Goal: Task Accomplishment & Management: Use online tool/utility

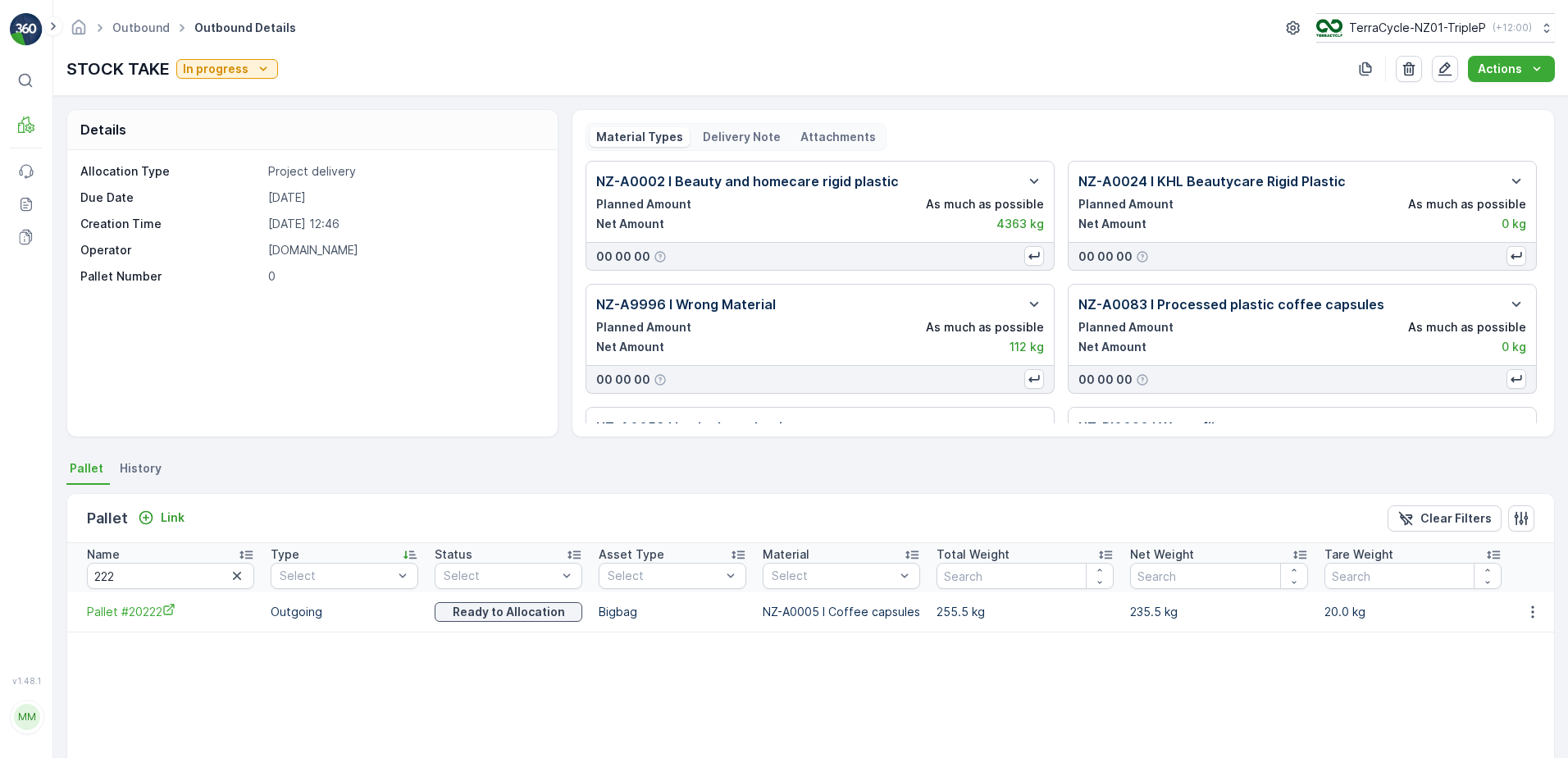
scroll to position [87, 0]
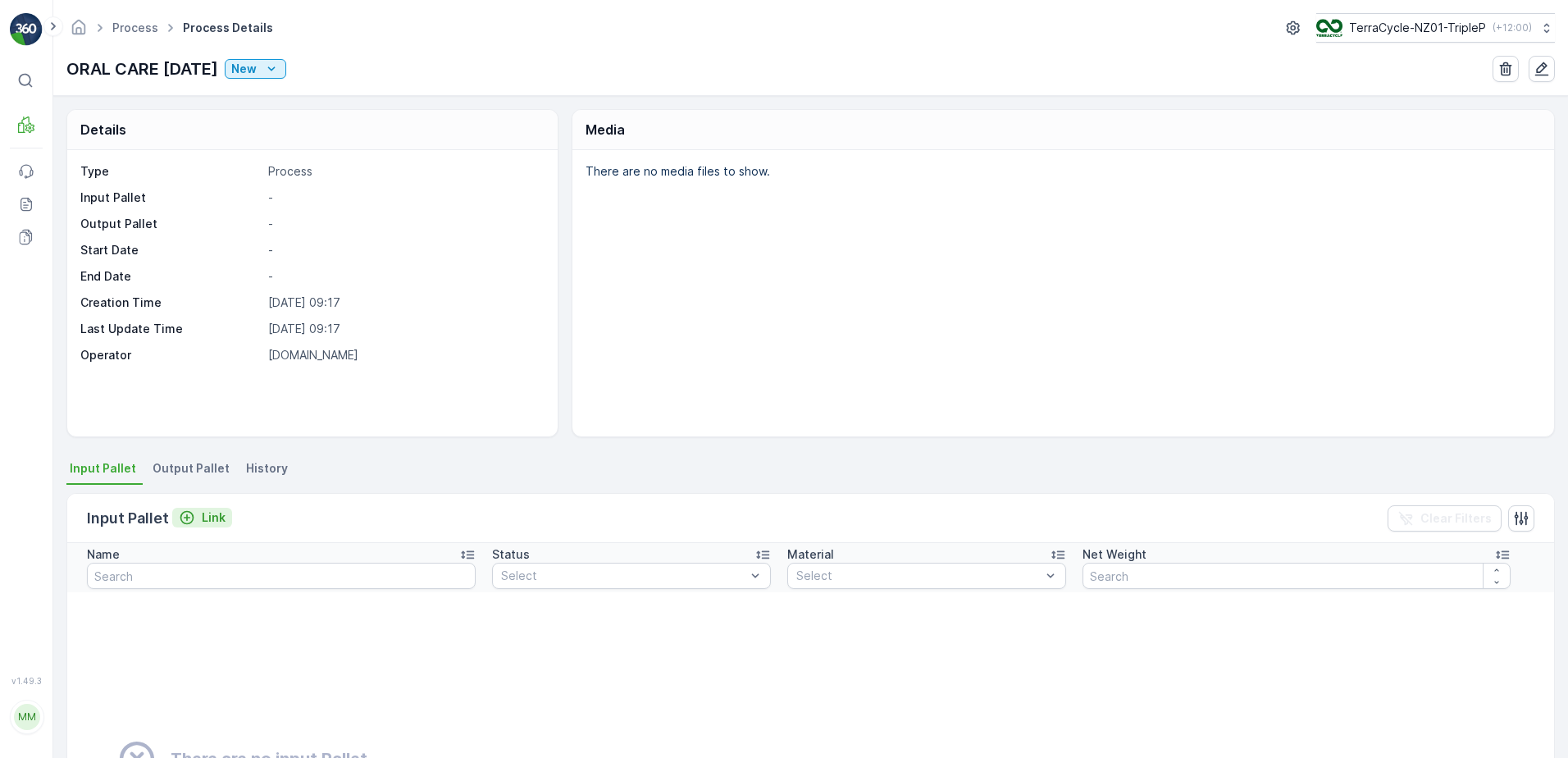
click at [197, 522] on div "Link" at bounding box center [202, 517] width 47 height 17
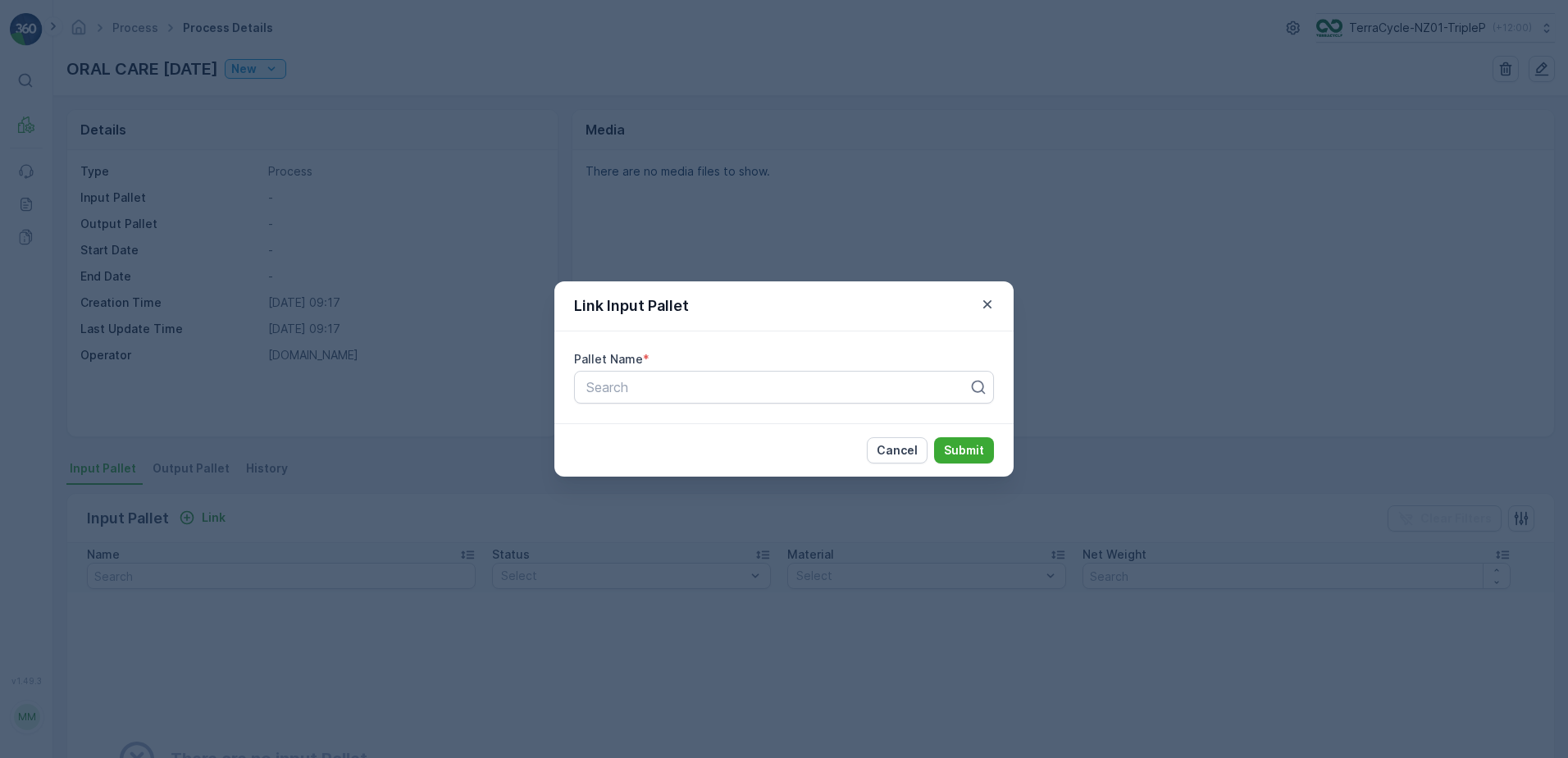
click at [790, 370] on div "Pallet Name * Search" at bounding box center [784, 377] width 459 height 92
click at [790, 384] on div at bounding box center [777, 387] width 386 height 15
type input "or"
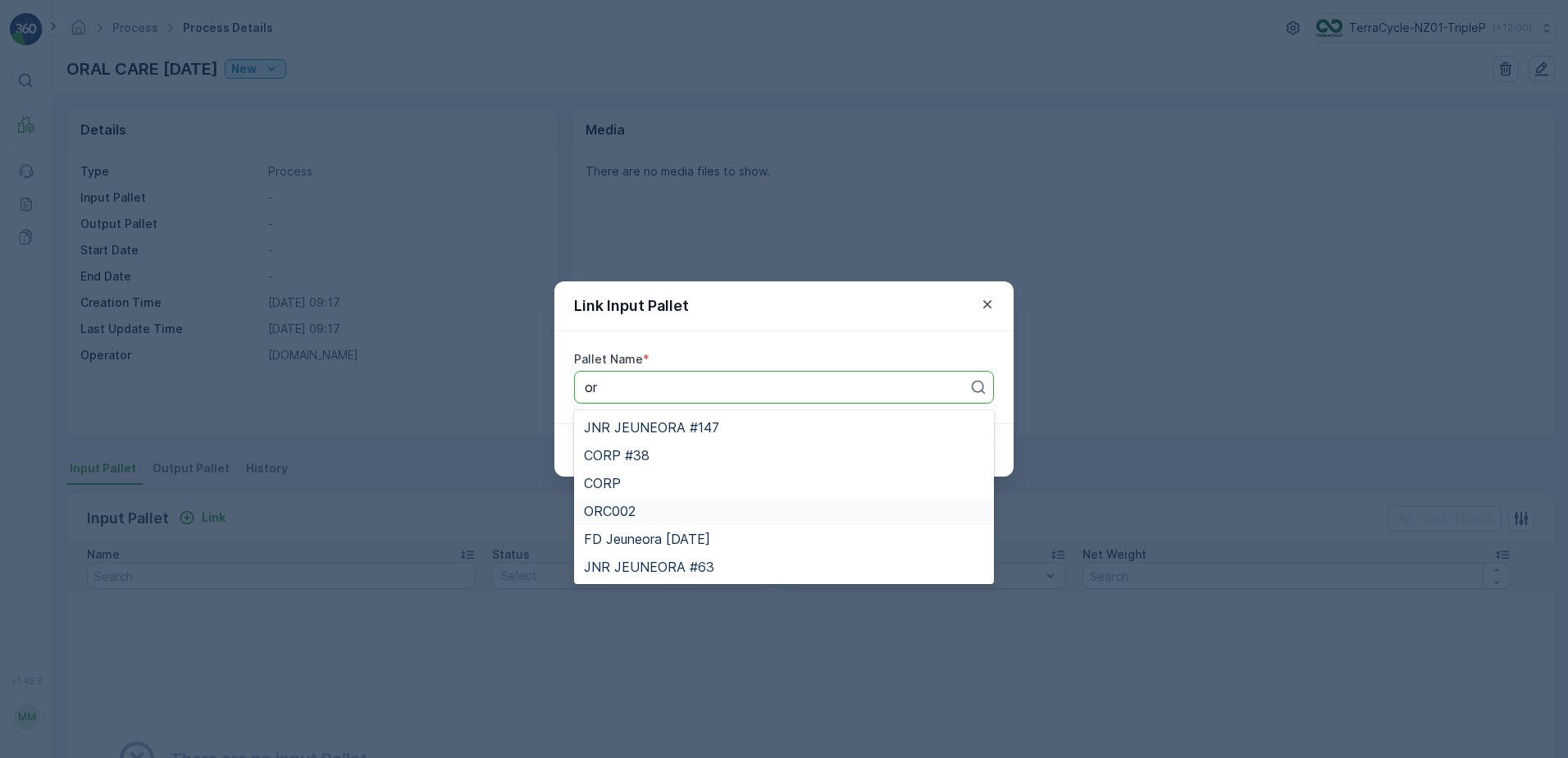
click at [653, 518] on div "ORC002" at bounding box center [784, 511] width 420 height 28
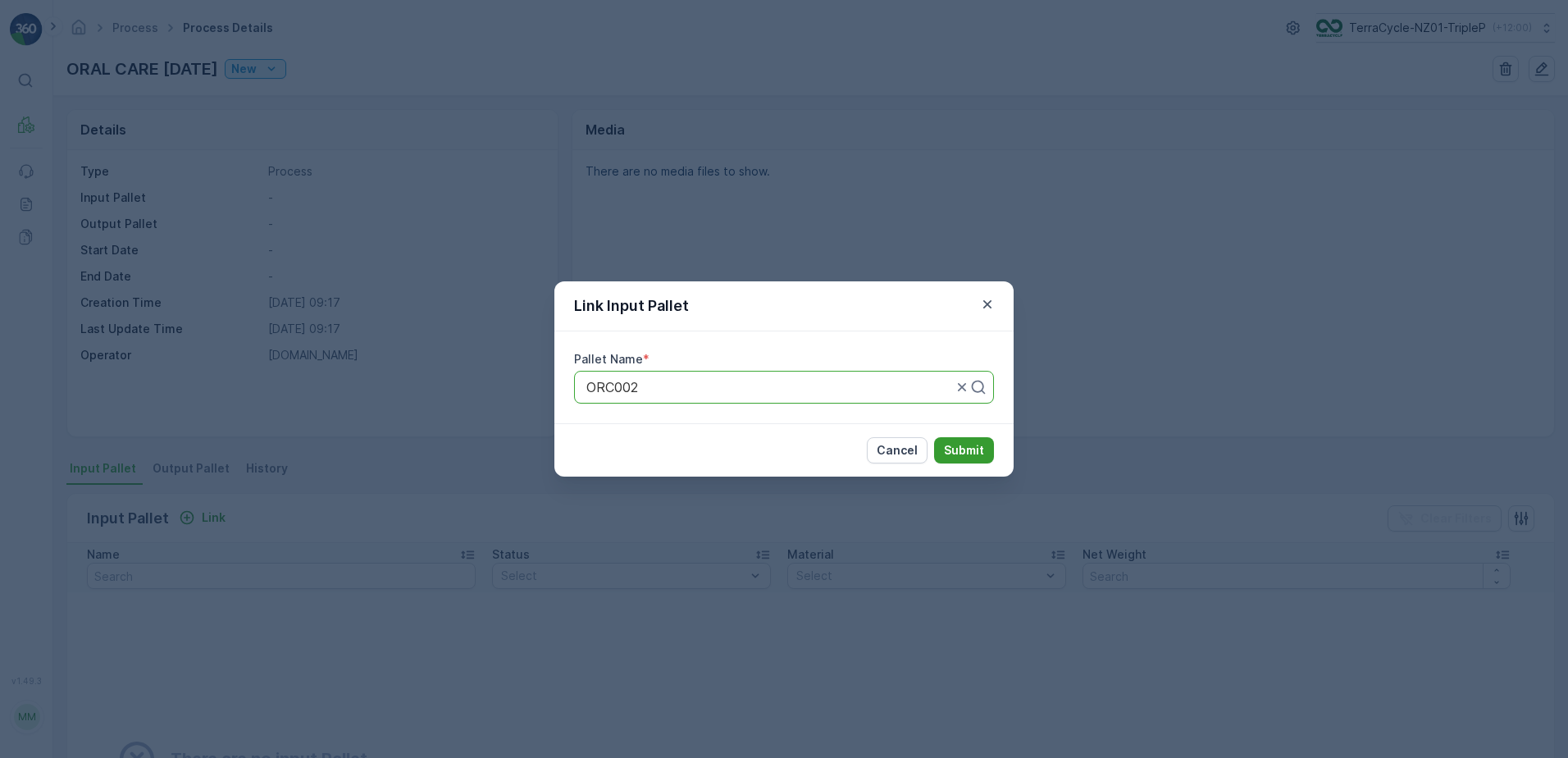
click at [948, 448] on p "Submit" at bounding box center [963, 451] width 40 height 17
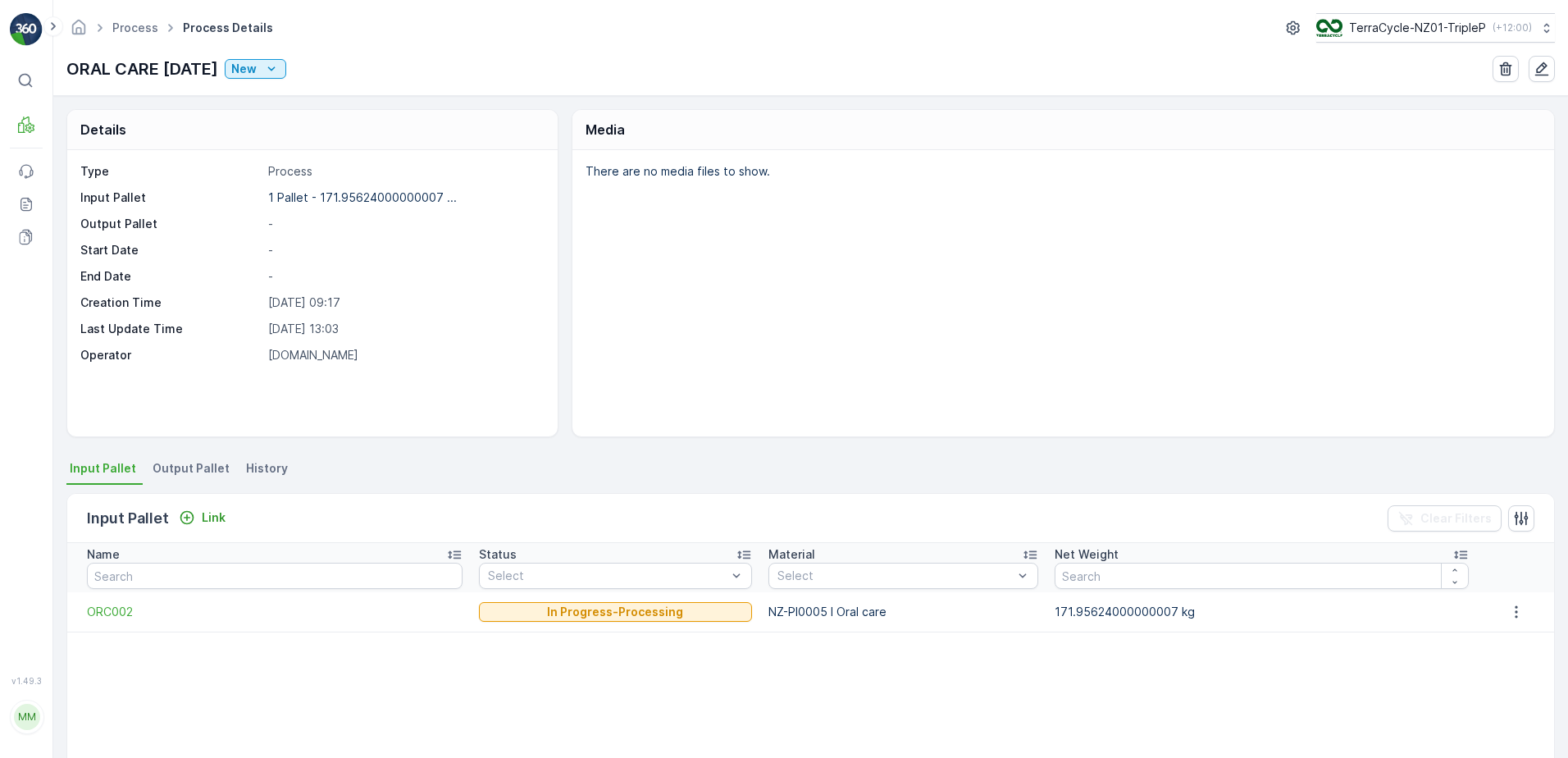
click at [172, 467] on span "Output Pallet" at bounding box center [191, 468] width 77 height 17
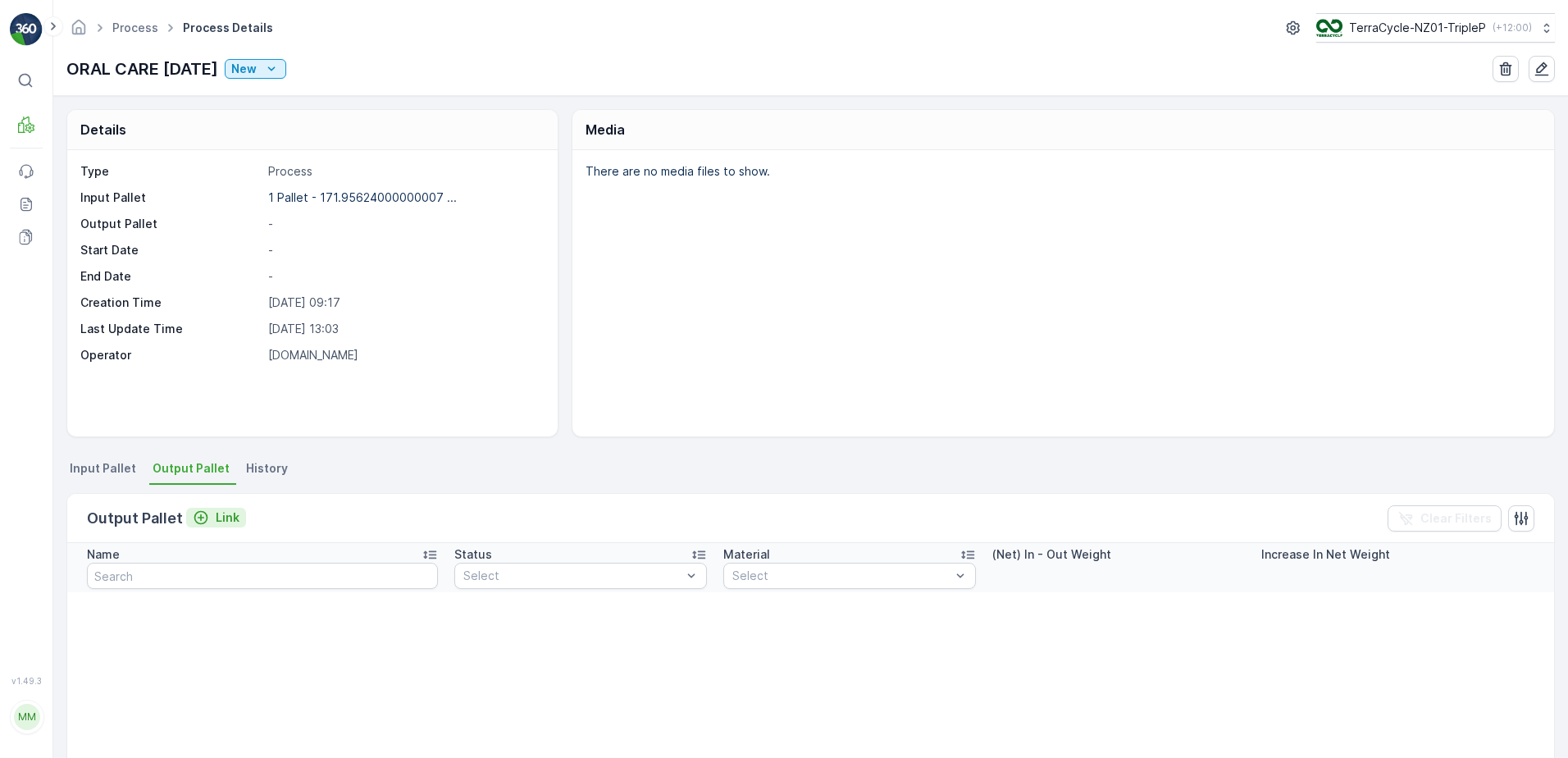
click at [226, 520] on p "Link" at bounding box center [228, 517] width 24 height 17
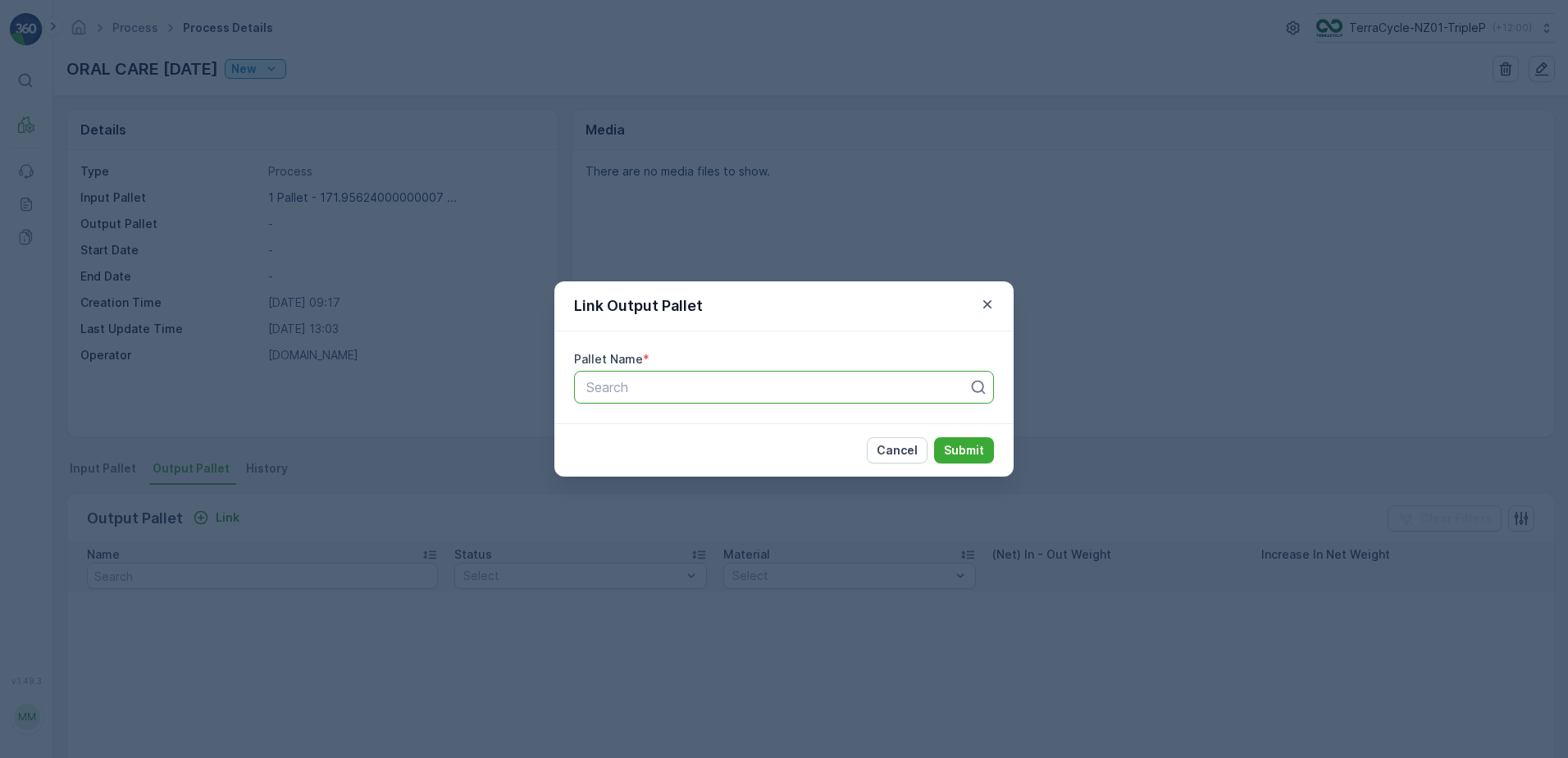
click at [624, 391] on div at bounding box center [777, 387] width 386 height 15
type input "468"
click at [677, 460] on span "Pallet_NZ01 #468" at bounding box center [638, 455] width 109 height 15
click at [963, 448] on p "Submit" at bounding box center [963, 451] width 40 height 17
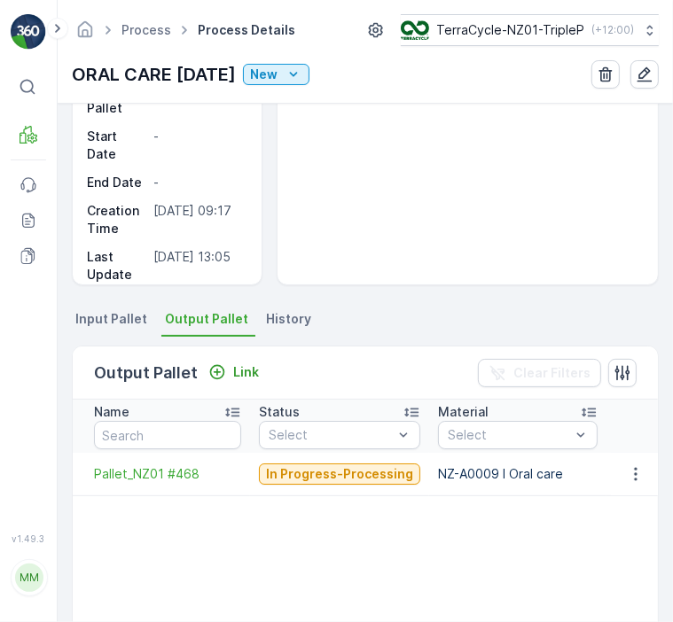
scroll to position [291, 0]
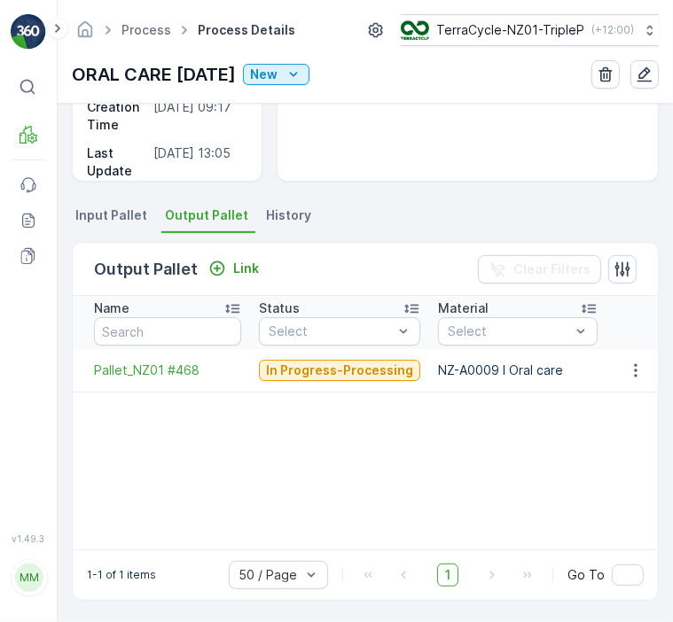
click at [129, 215] on span "Input Pallet" at bounding box center [111, 216] width 72 height 18
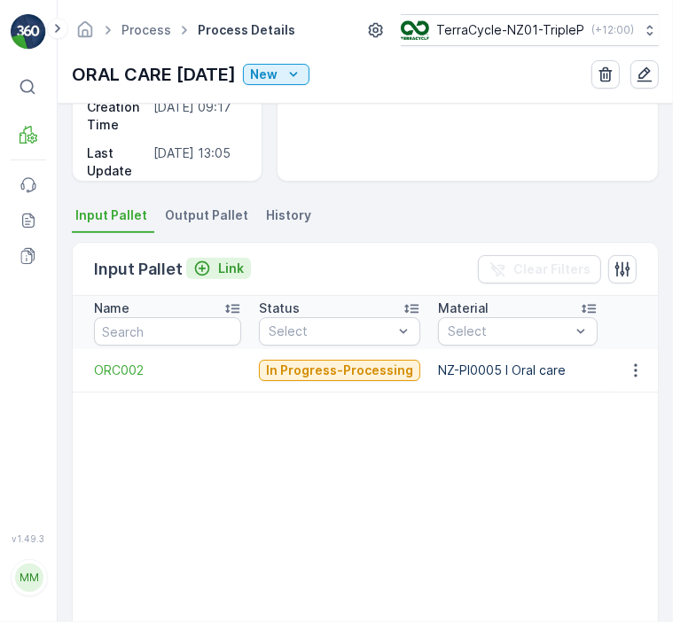
click at [212, 263] on div "Link" at bounding box center [218, 269] width 51 height 18
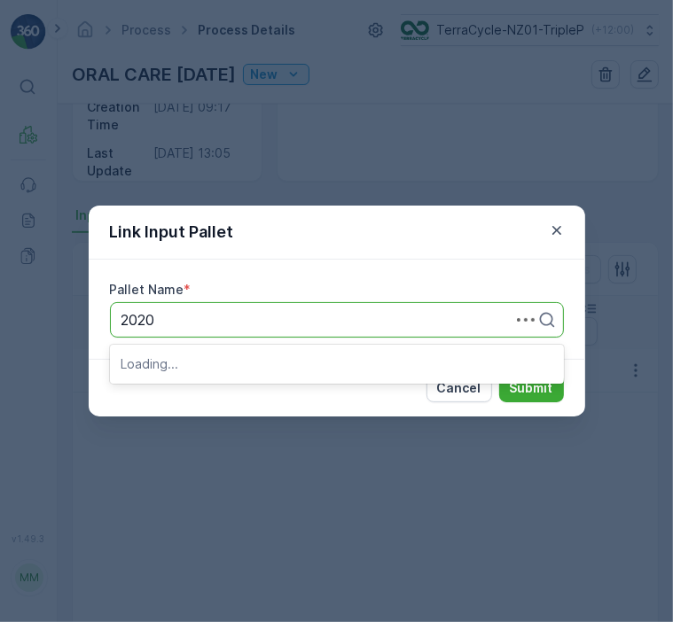
type input "20209"
click at [308, 348] on div "Pallet #20209" at bounding box center [337, 363] width 454 height 30
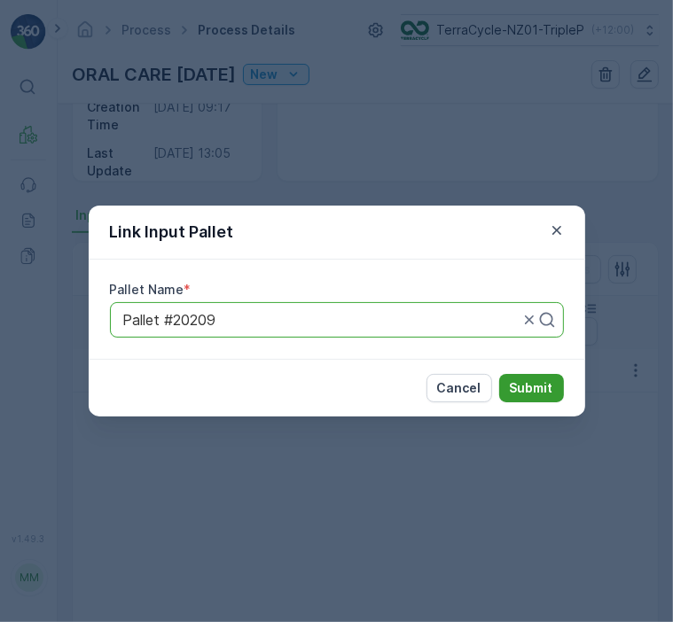
click at [514, 387] on p "Submit" at bounding box center [531, 388] width 43 height 18
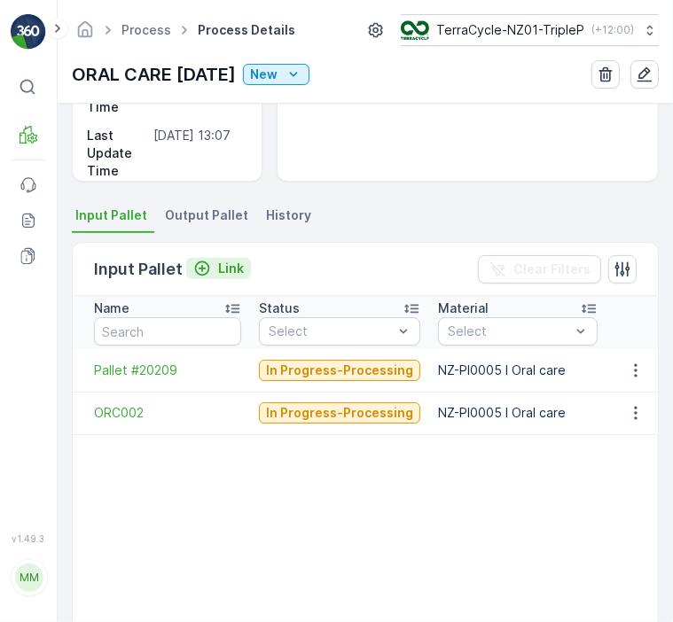
scroll to position [273, 0]
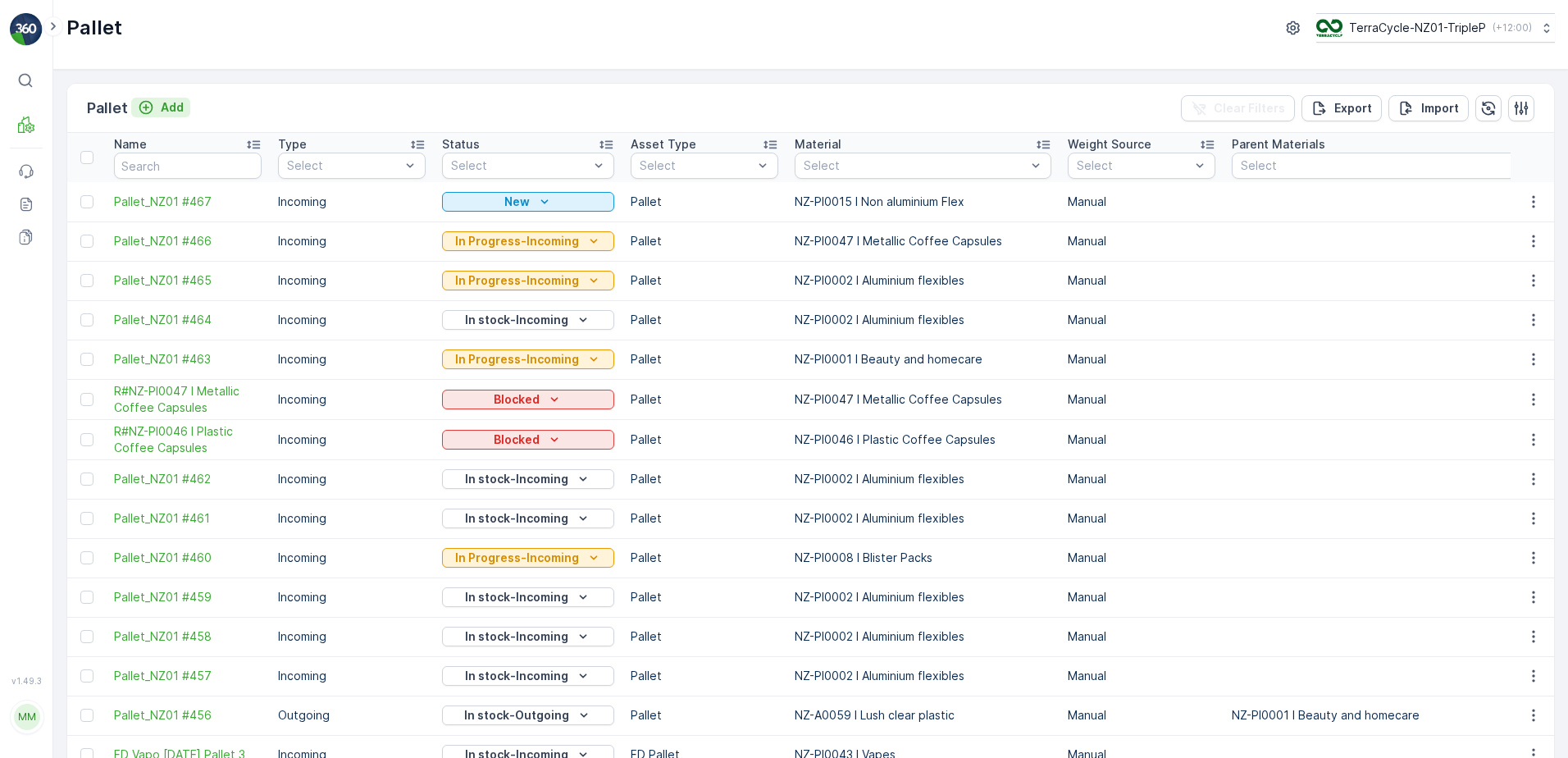
click at [149, 107] on icon "Add" at bounding box center [146, 107] width 17 height 17
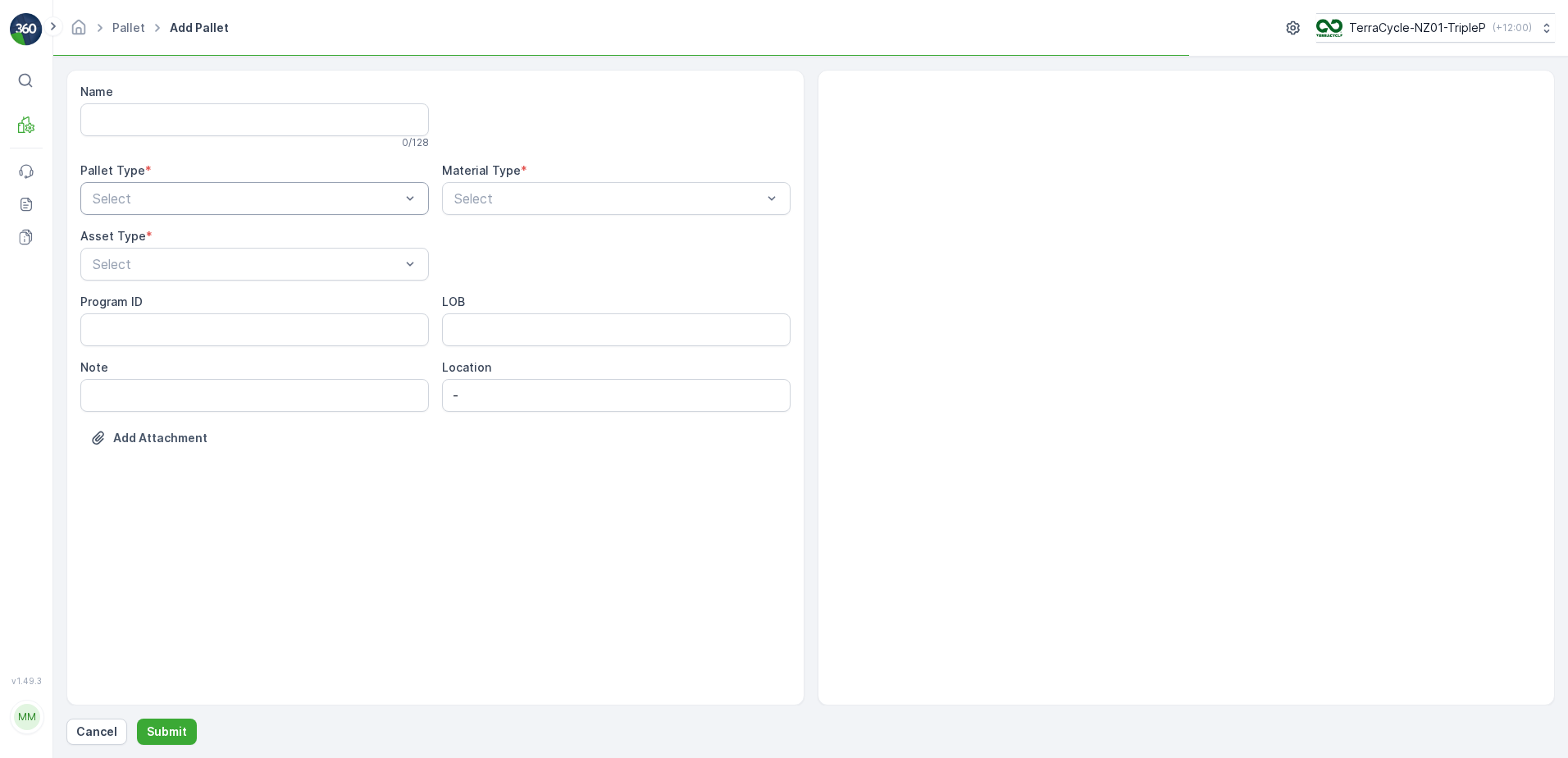
click at [175, 209] on div "Select" at bounding box center [254, 198] width 349 height 32
click at [182, 269] on div "Outgoing" at bounding box center [254, 267] width 328 height 15
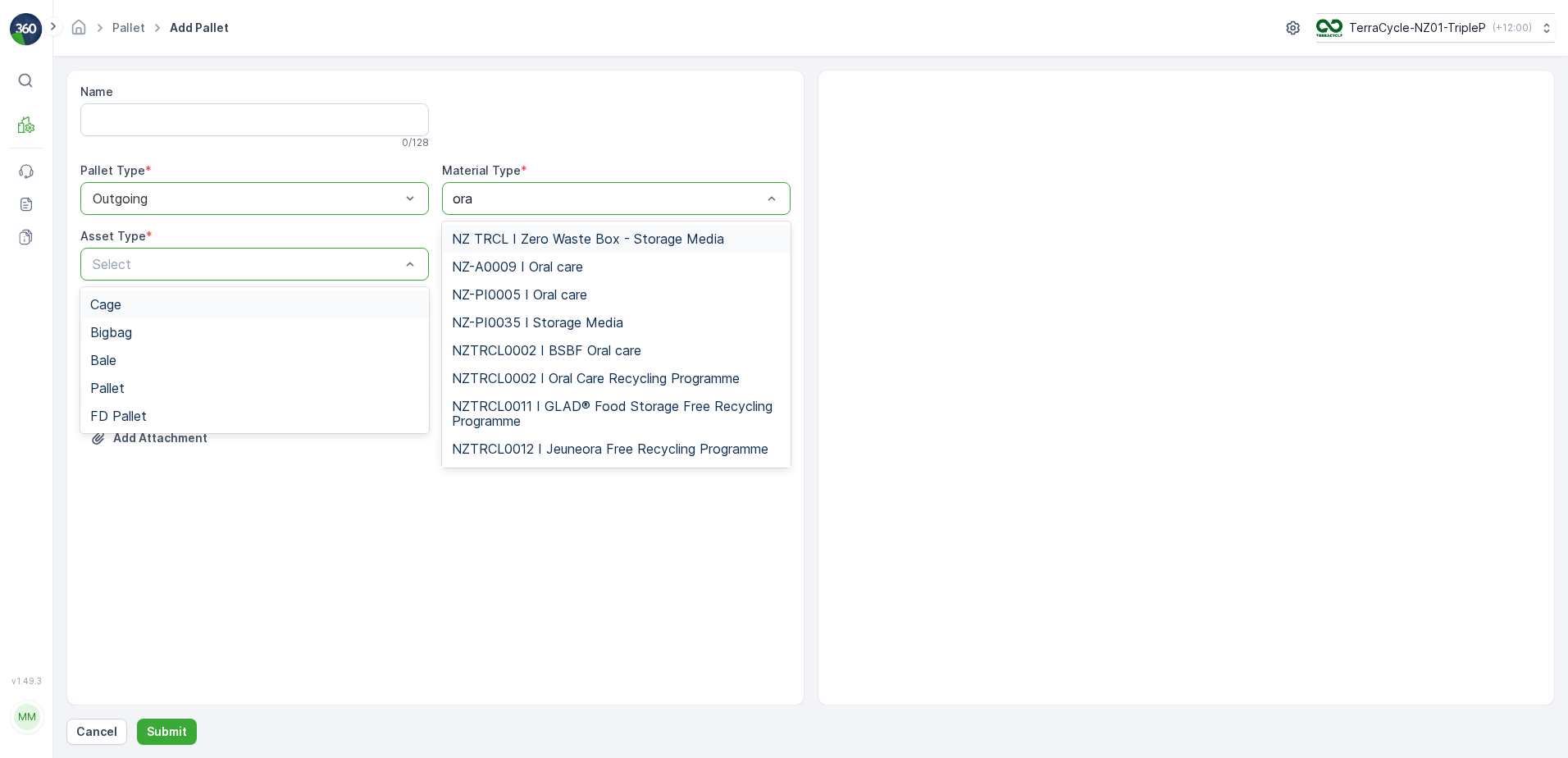
type input "oral"
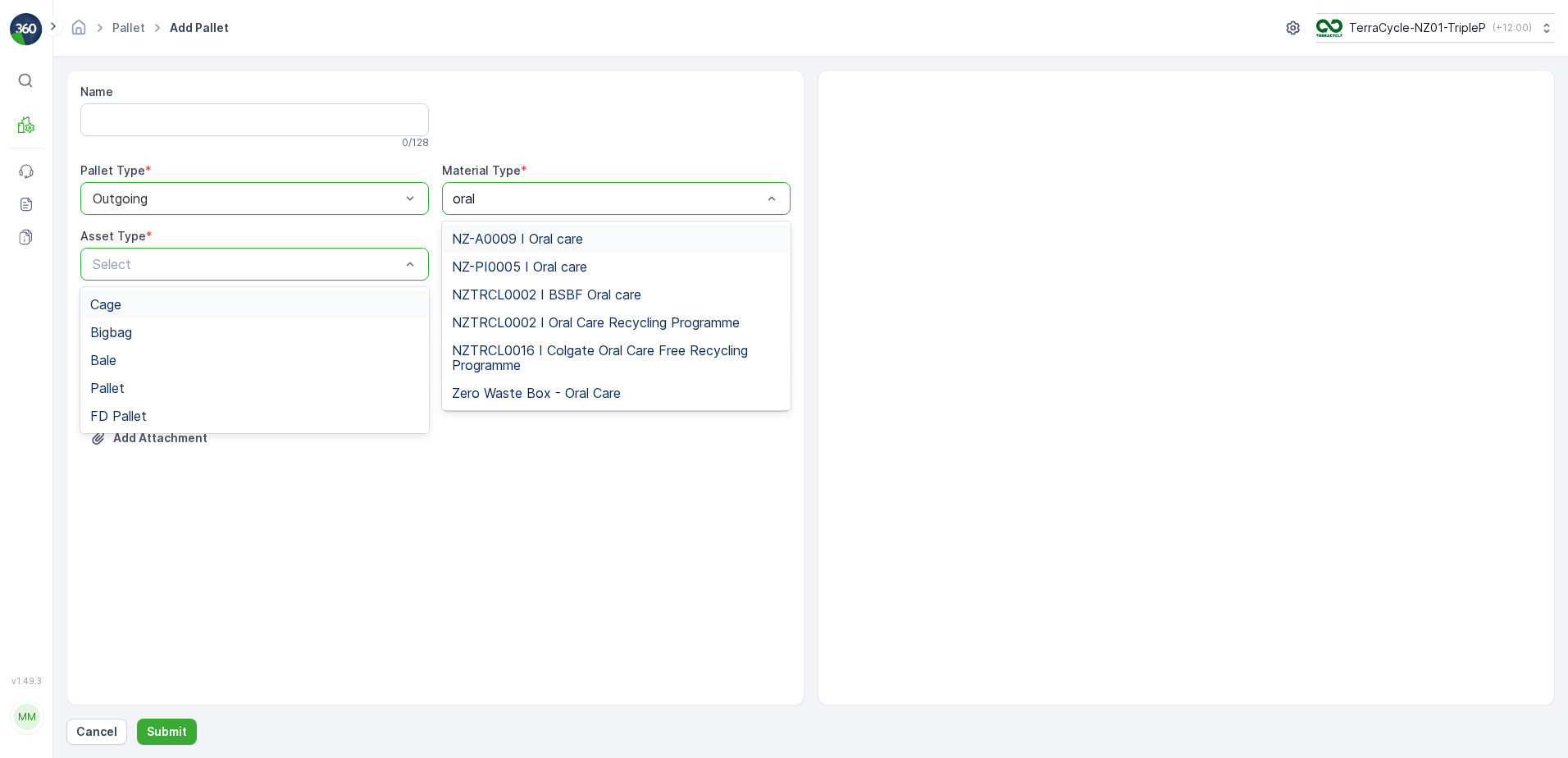
click at [553, 233] on span "NZ-A0009 I Oral care" at bounding box center [517, 239] width 131 height 15
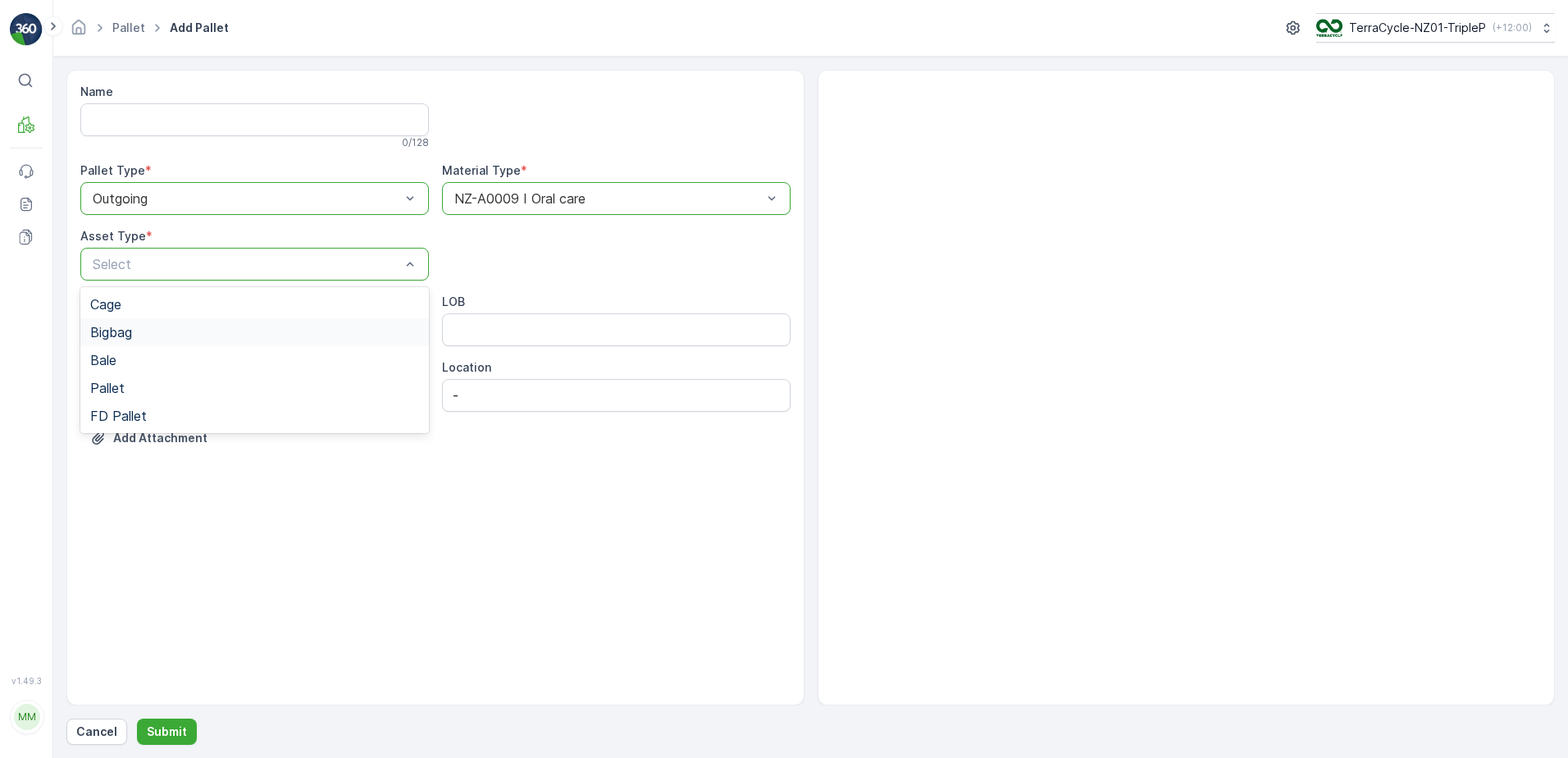
click at [137, 333] on div "Bigbag" at bounding box center [254, 332] width 328 height 15
click at [180, 727] on p "Submit" at bounding box center [167, 732] width 40 height 17
